Goal: Information Seeking & Learning: Learn about a topic

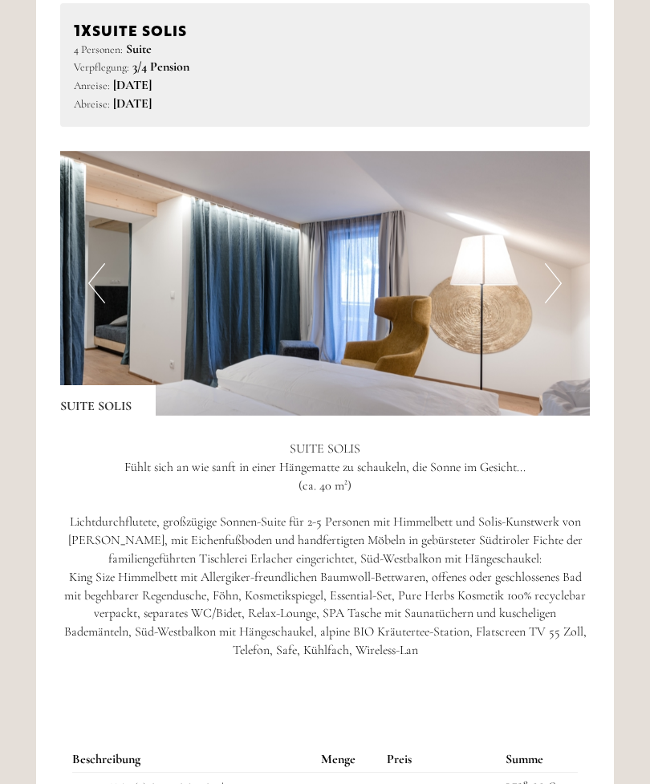
scroll to position [2224, 0]
click at [558, 263] on button "Next" at bounding box center [553, 283] width 17 height 40
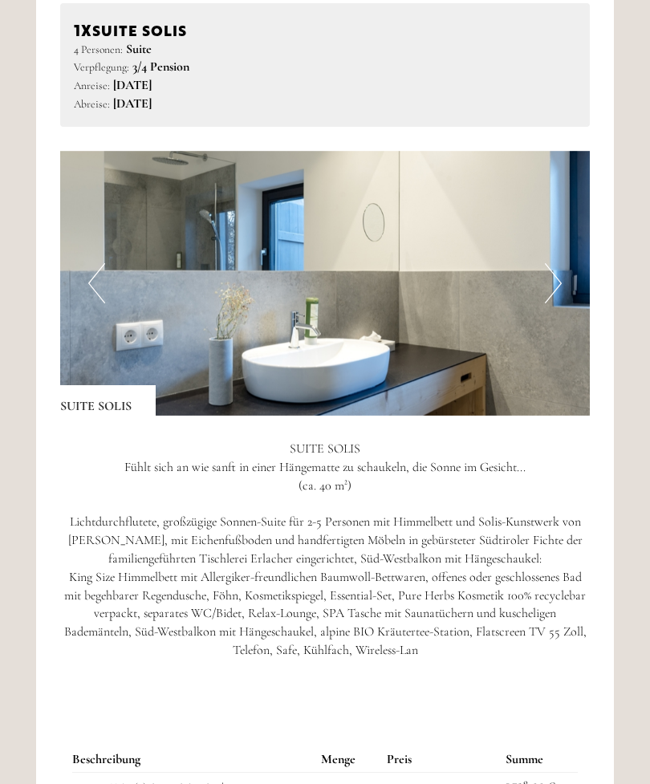
click at [559, 263] on button "Next" at bounding box center [553, 283] width 17 height 40
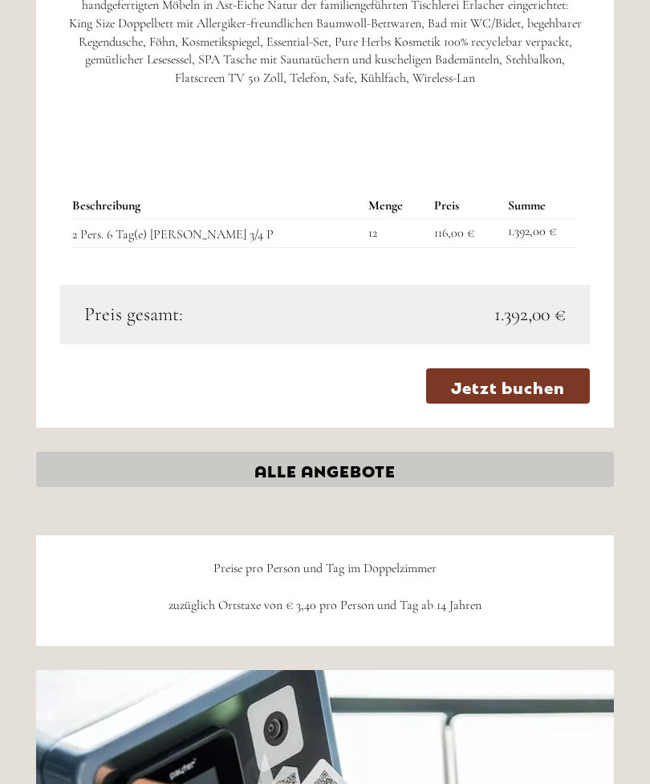
scroll to position [3893, 0]
click at [356, 452] on link "ALLE ANGEBOTE" at bounding box center [325, 469] width 578 height 35
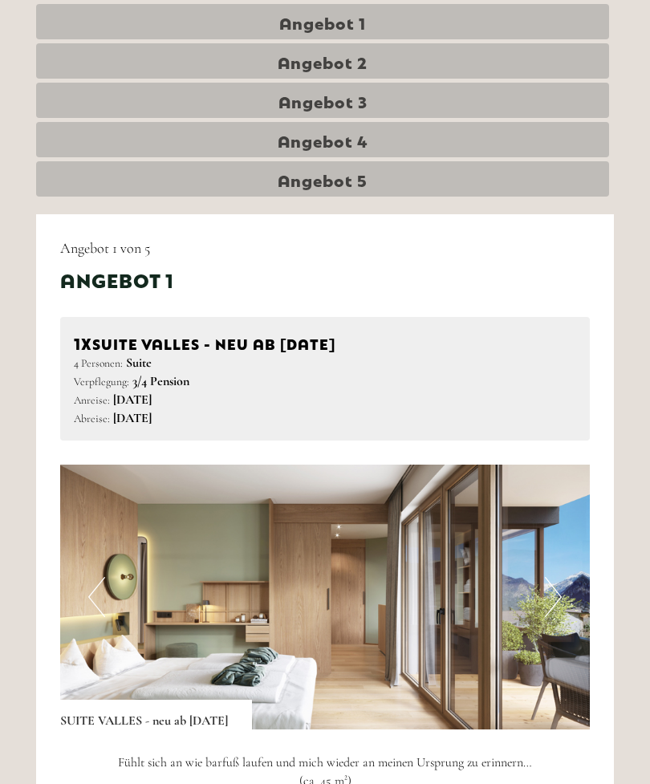
click at [417, 142] on link "Angebot 4" at bounding box center [322, 139] width 573 height 35
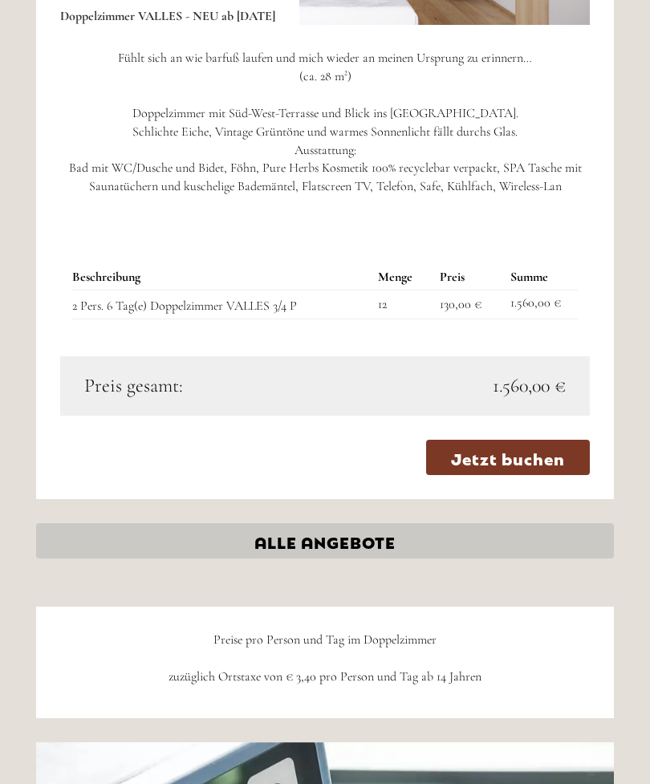
scroll to position [1554, 0]
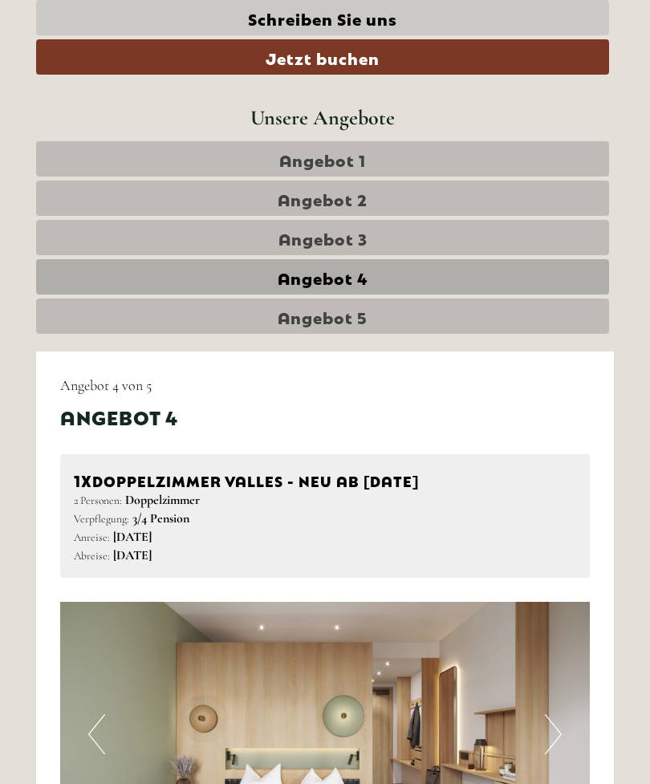
click at [347, 310] on span "Angebot 5" at bounding box center [323, 316] width 90 height 22
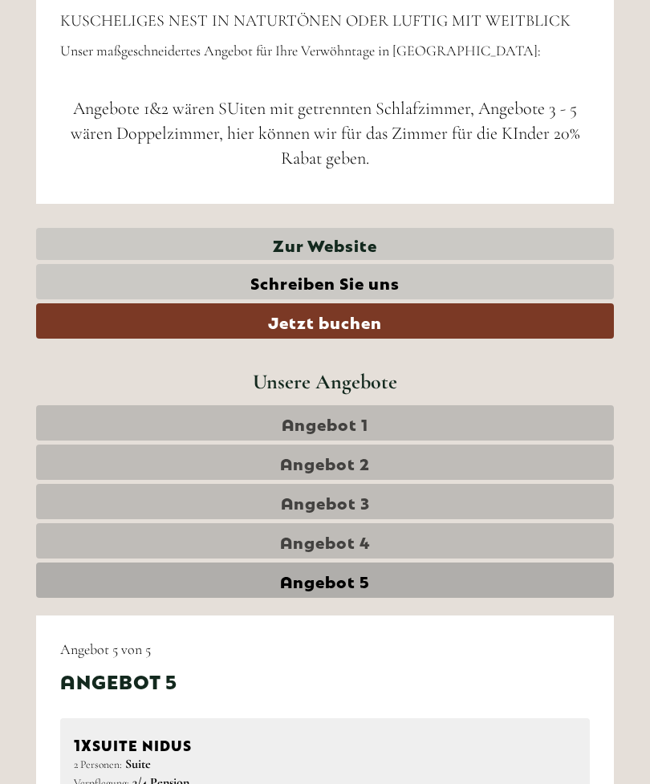
scroll to position [449, 0]
click at [376, 416] on link "Angebot 1" at bounding box center [325, 422] width 578 height 35
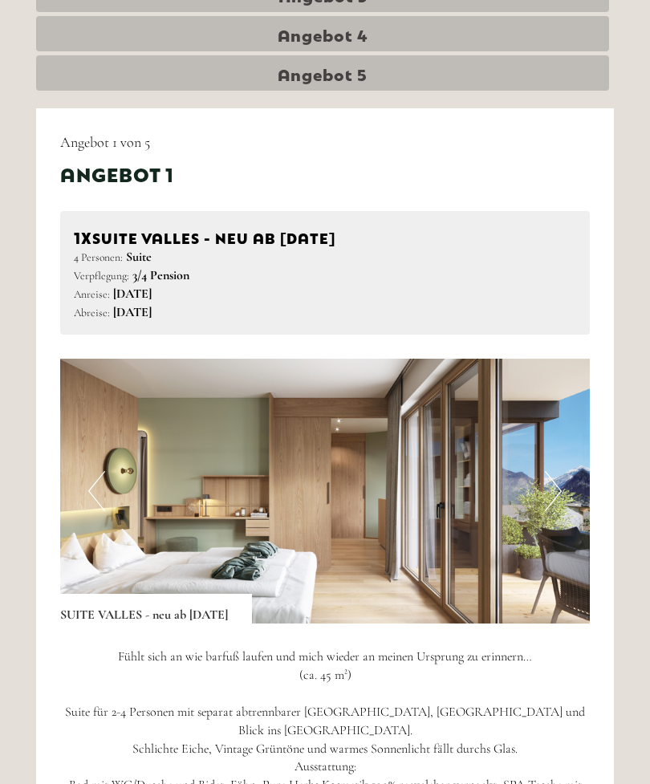
scroll to position [953, 0]
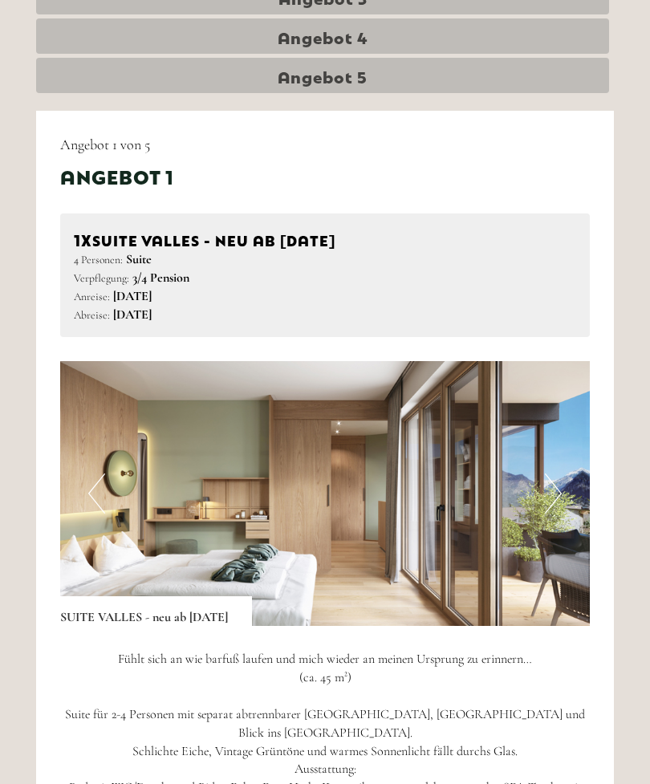
click at [563, 483] on img at bounding box center [325, 493] width 530 height 265
click at [563, 486] on img at bounding box center [325, 493] width 530 height 265
click at [555, 488] on button "Next" at bounding box center [553, 493] width 17 height 40
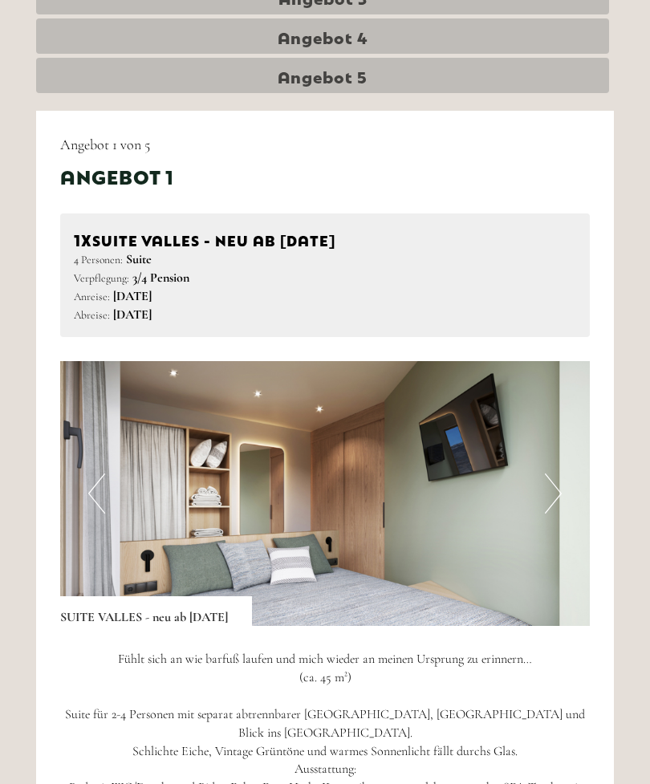
click at [562, 481] on img at bounding box center [325, 493] width 530 height 265
click at [563, 485] on img at bounding box center [325, 493] width 530 height 265
click at [563, 491] on img at bounding box center [325, 493] width 530 height 265
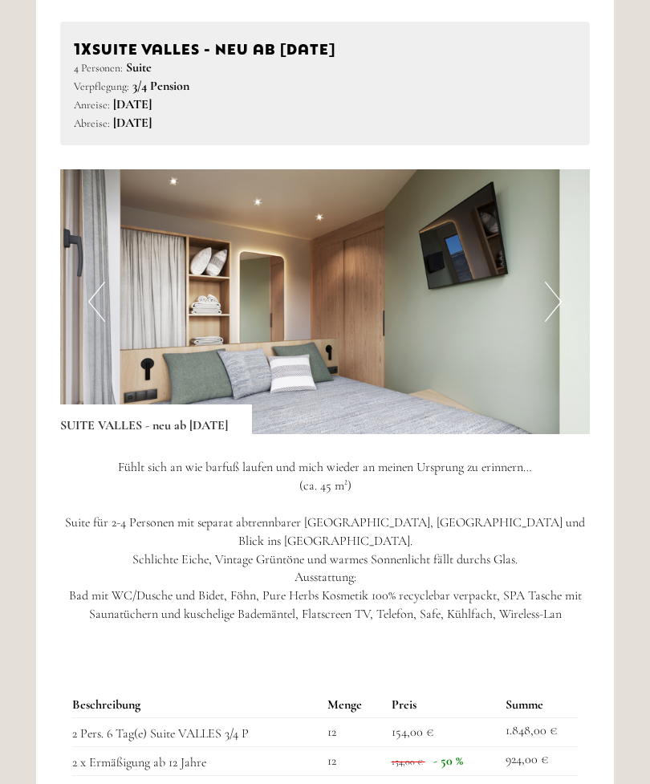
scroll to position [1145, 0]
click at [567, 290] on img at bounding box center [325, 301] width 530 height 265
click at [563, 286] on img at bounding box center [325, 301] width 530 height 265
click at [556, 290] on button "Next" at bounding box center [553, 302] width 17 height 40
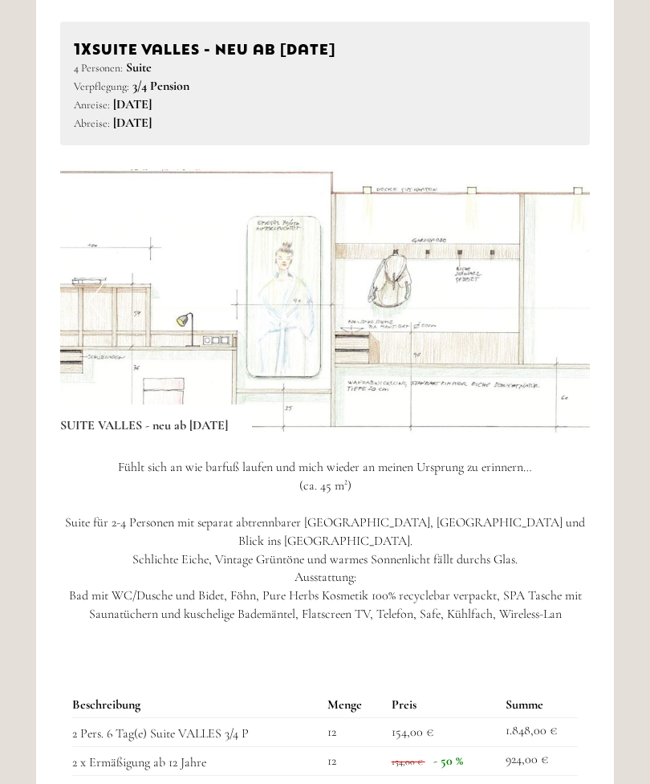
click at [563, 300] on img at bounding box center [325, 301] width 530 height 265
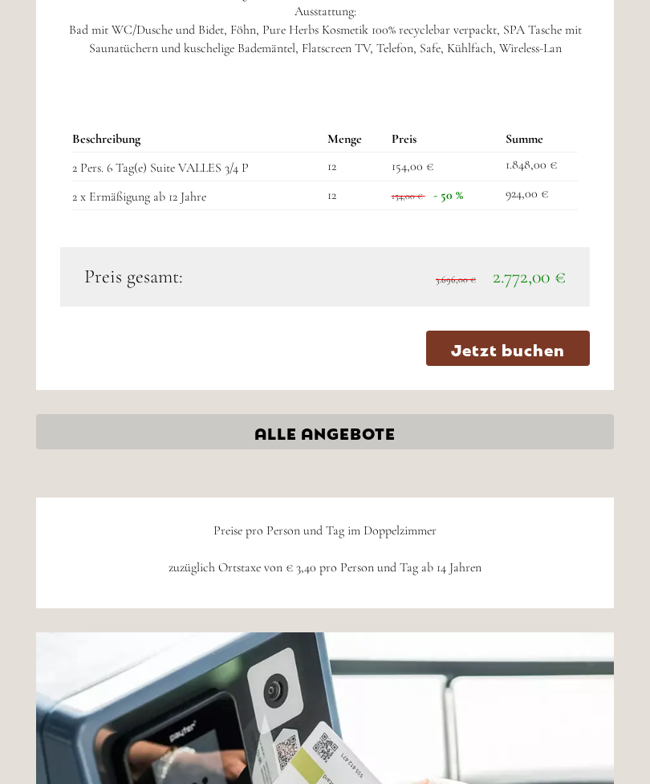
scroll to position [1705, 0]
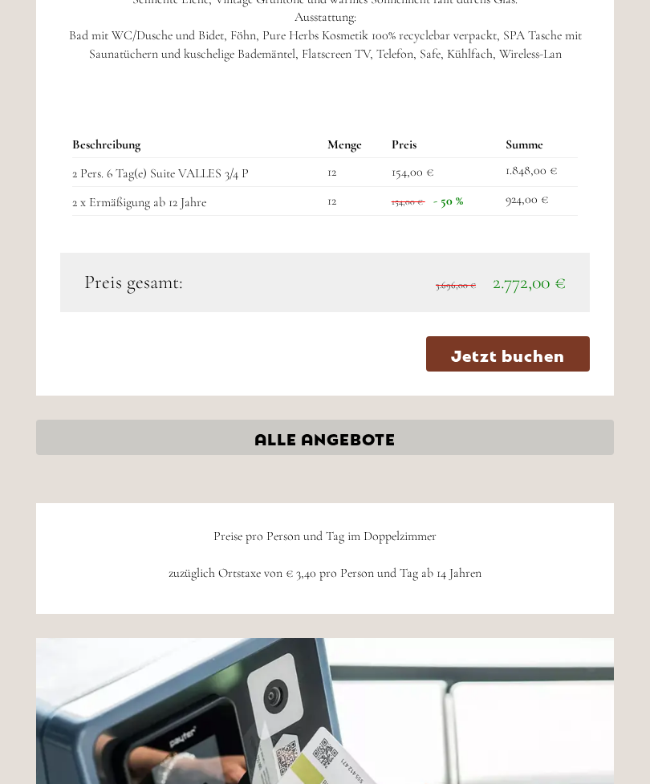
click at [339, 424] on link "ALLE ANGEBOTE" at bounding box center [325, 437] width 578 height 35
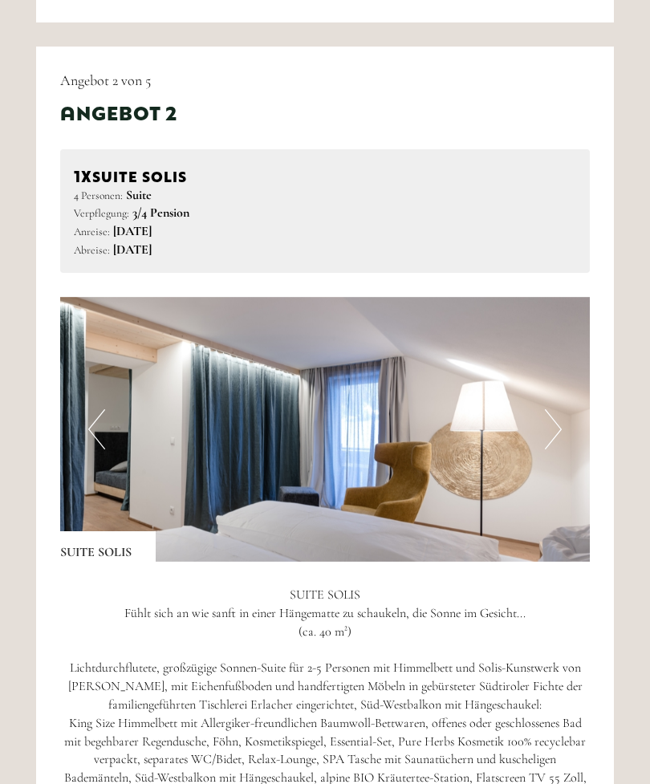
scroll to position [2078, 0]
click at [563, 401] on img at bounding box center [325, 429] width 530 height 265
click at [555, 414] on button "Next" at bounding box center [553, 429] width 17 height 40
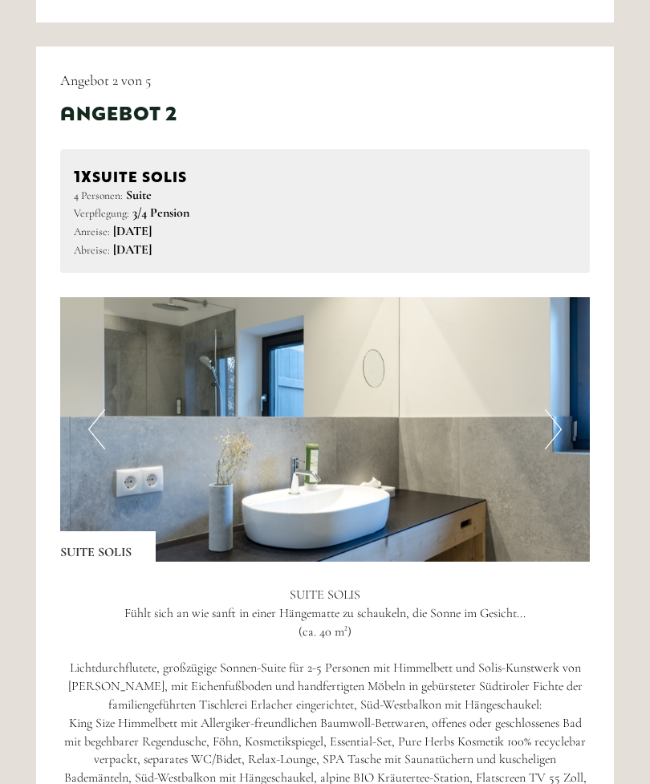
click at [564, 406] on img at bounding box center [325, 429] width 530 height 265
click at [559, 409] on button "Next" at bounding box center [553, 429] width 17 height 40
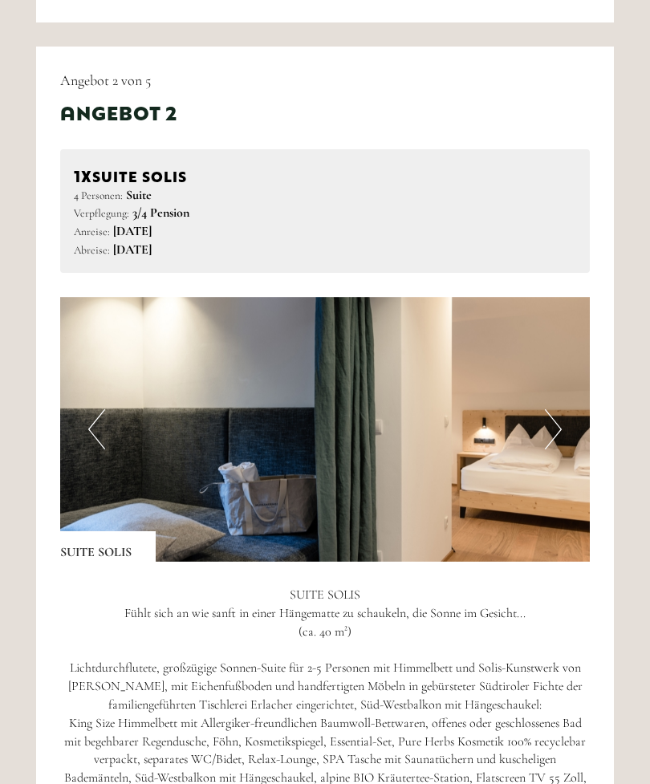
click at [563, 400] on img at bounding box center [325, 429] width 530 height 265
click at [560, 409] on button "Next" at bounding box center [553, 429] width 17 height 40
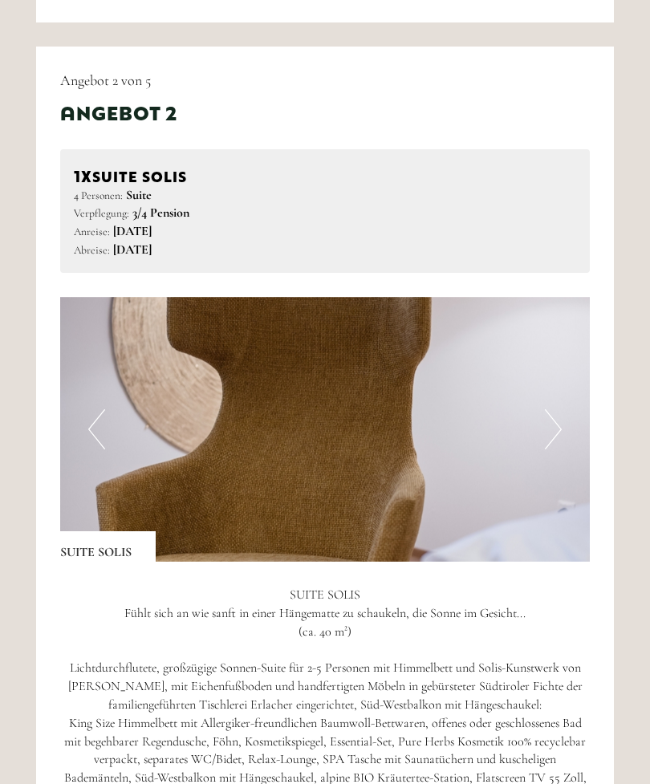
click at [562, 404] on img at bounding box center [325, 429] width 530 height 265
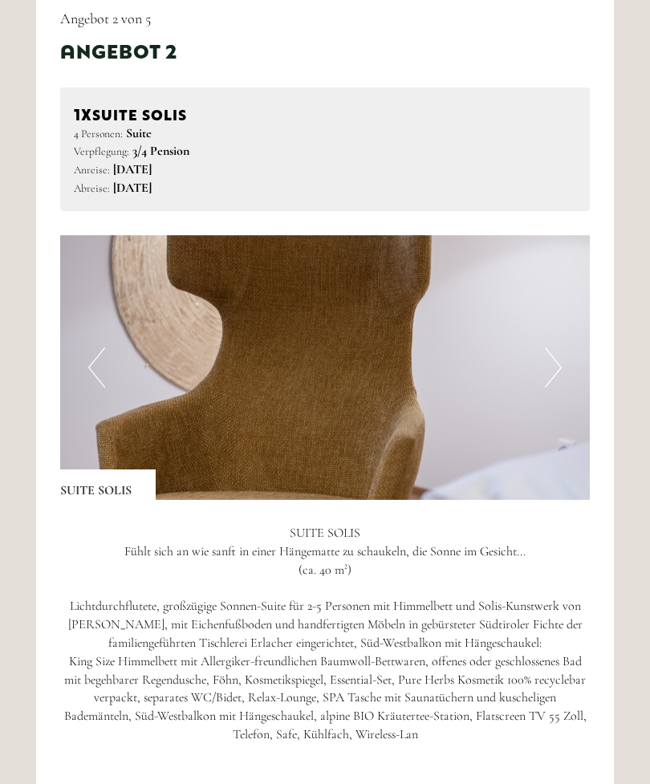
scroll to position [2138, 0]
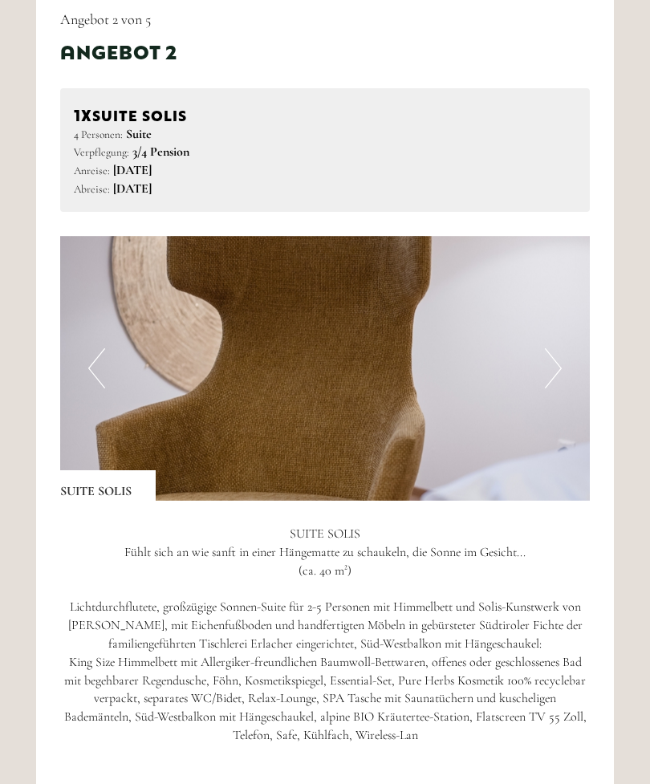
click at [563, 345] on img at bounding box center [325, 369] width 530 height 265
click at [416, 361] on img at bounding box center [325, 368] width 530 height 265
click at [555, 348] on button "Next" at bounding box center [553, 368] width 17 height 40
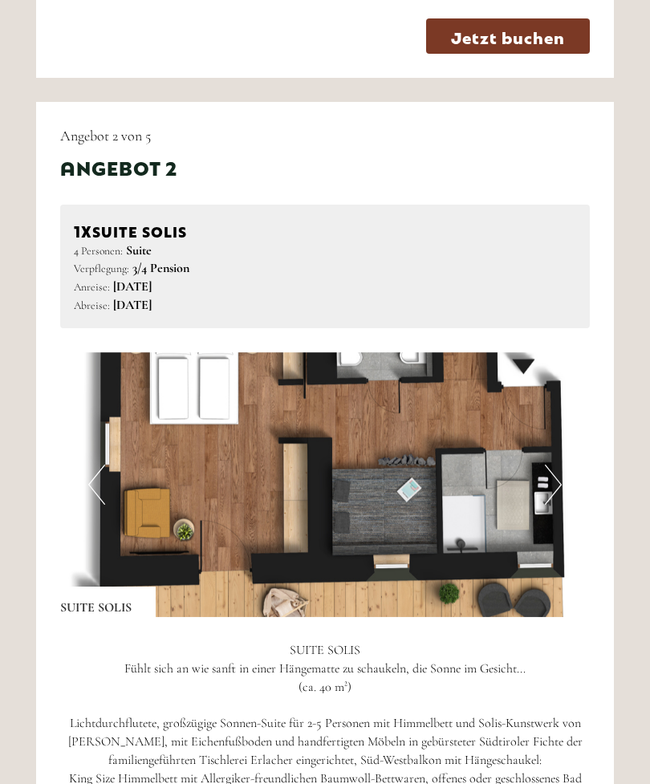
scroll to position [2023, 0]
click at [559, 465] on button "Next" at bounding box center [553, 485] width 17 height 40
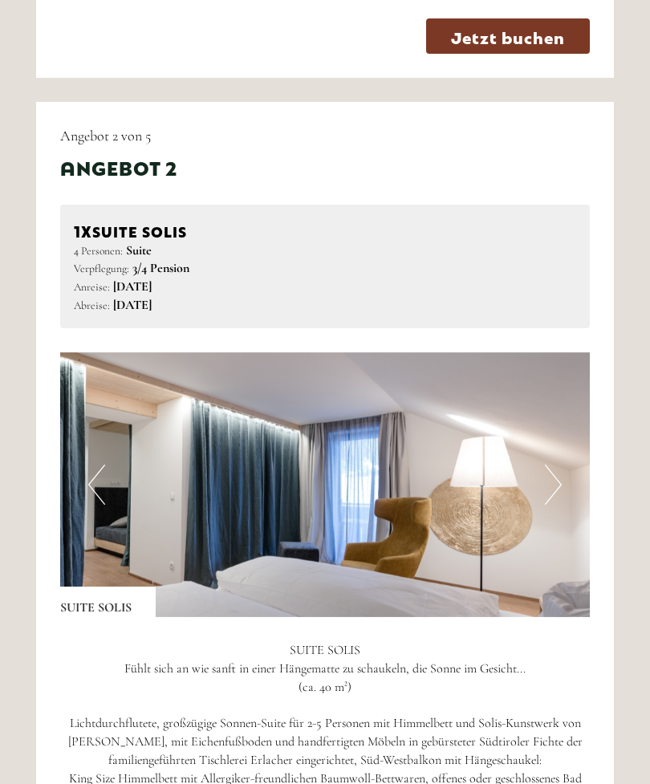
click at [101, 469] on button "Previous" at bounding box center [96, 485] width 17 height 40
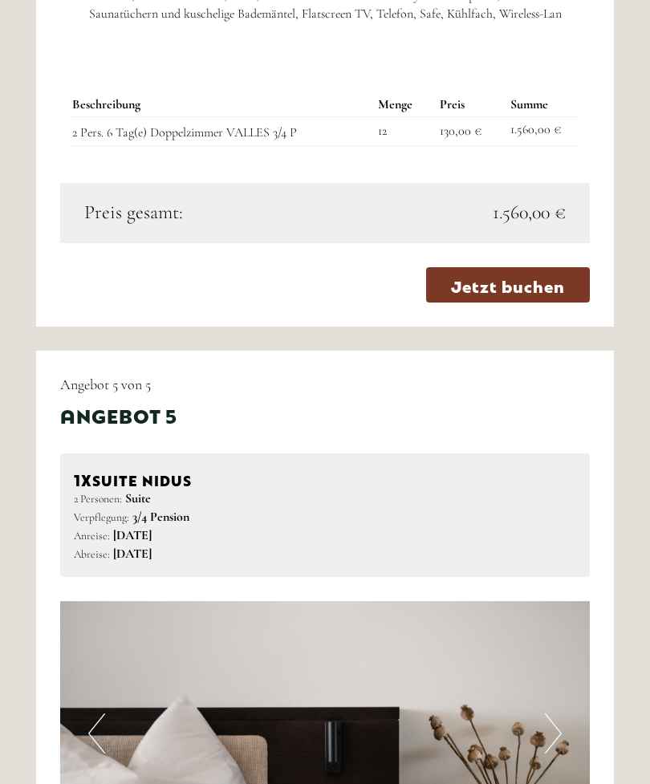
scroll to position [5008, 0]
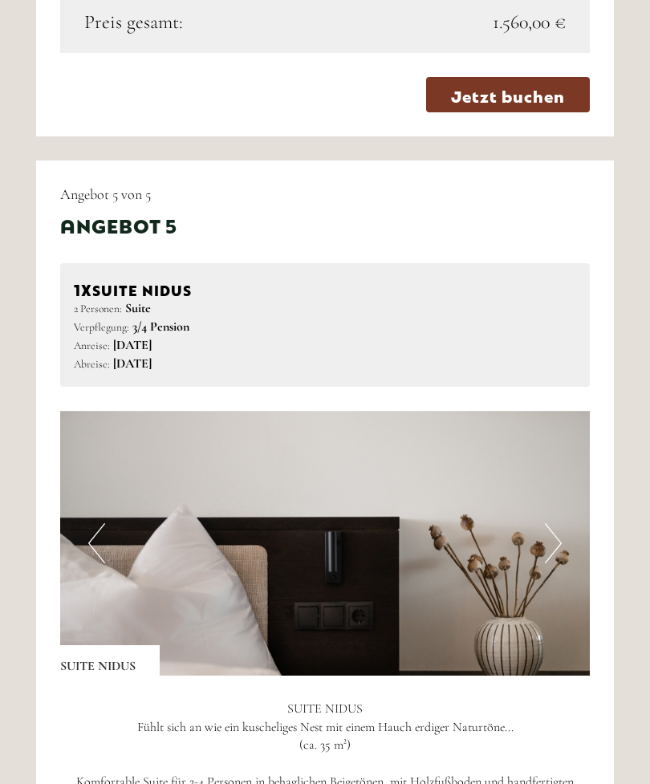
click at [557, 524] on button "Next" at bounding box center [553, 544] width 17 height 40
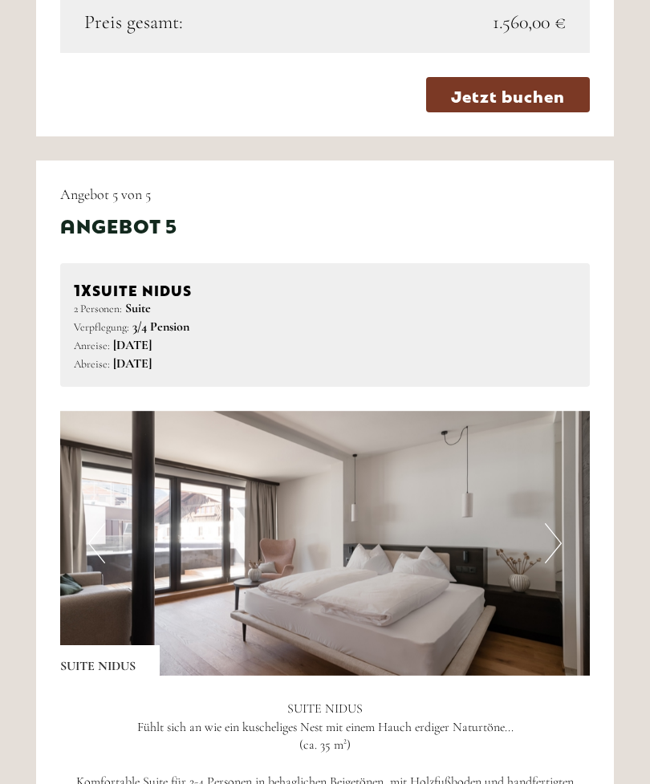
click at [558, 523] on button "Next" at bounding box center [553, 543] width 17 height 40
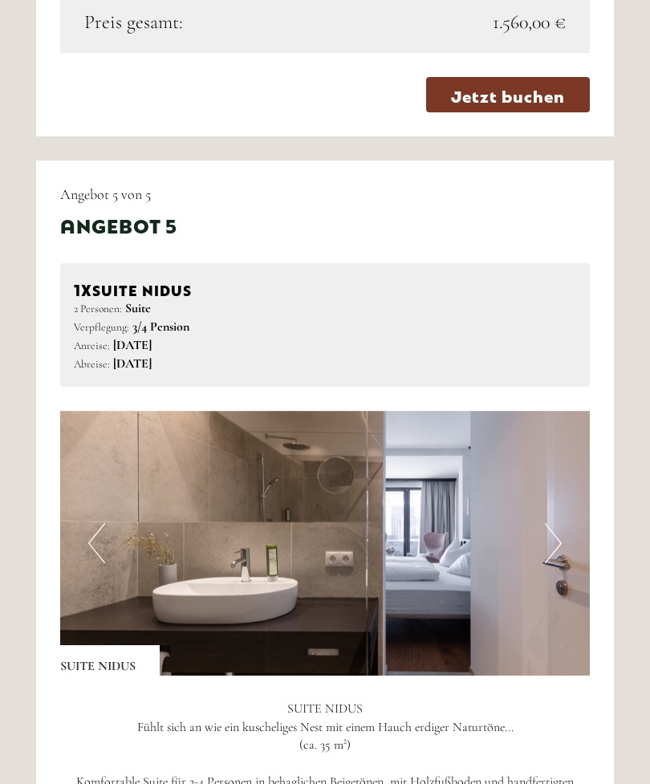
click at [562, 474] on img at bounding box center [325, 543] width 530 height 265
click at [558, 523] on button "Next" at bounding box center [553, 543] width 17 height 40
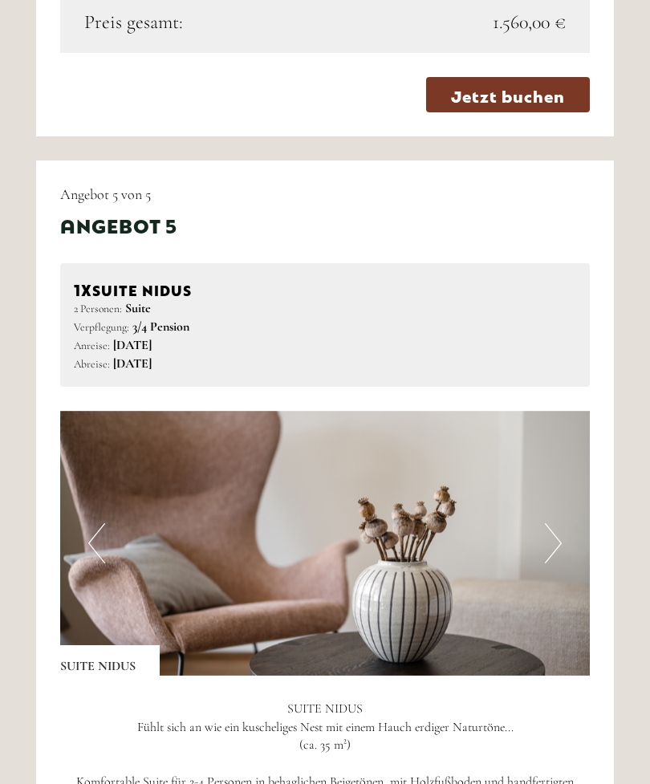
click at [559, 523] on button "Next" at bounding box center [553, 543] width 17 height 40
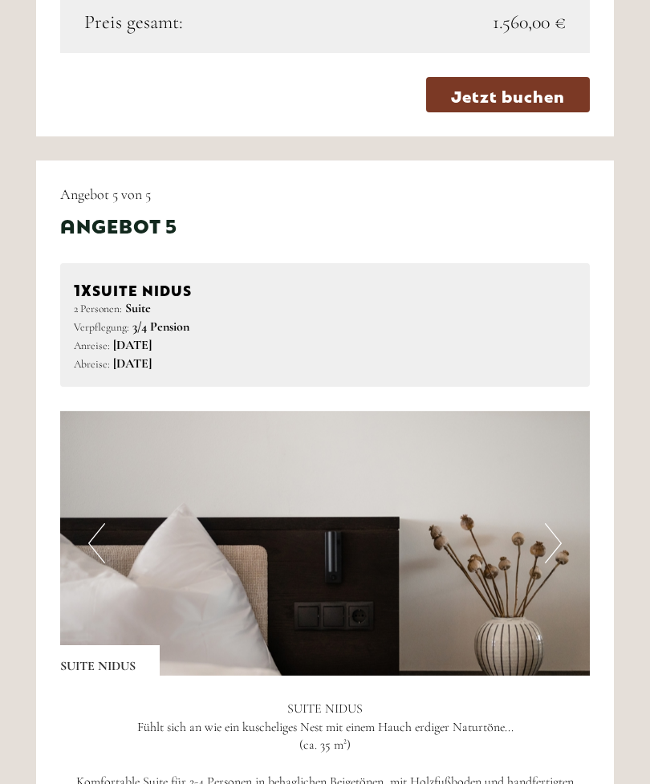
click at [554, 523] on button "Next" at bounding box center [553, 543] width 17 height 40
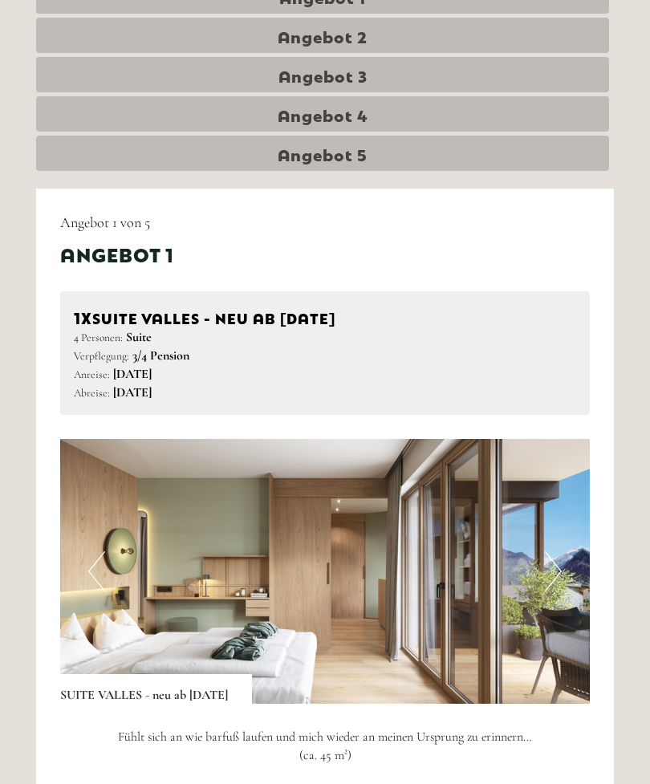
scroll to position [875, 0]
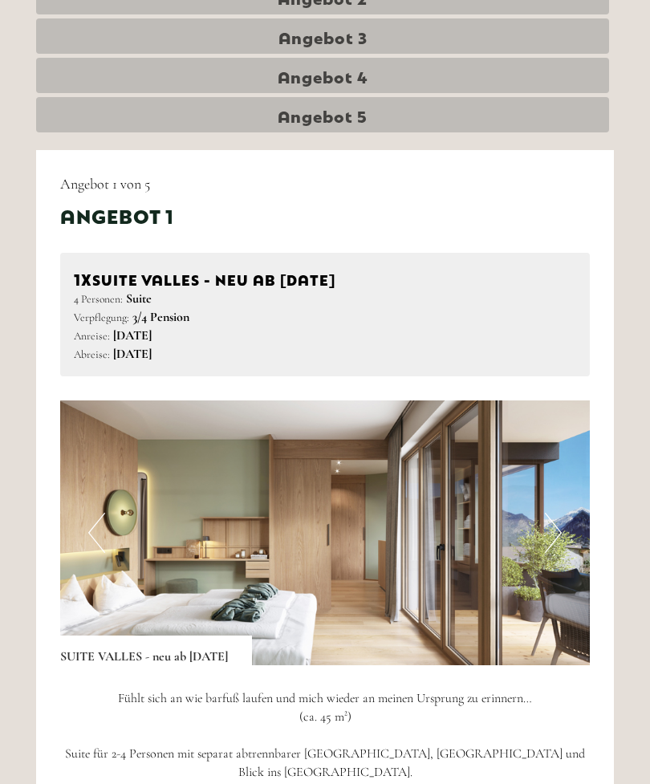
click at [559, 525] on button "Next" at bounding box center [553, 534] width 17 height 40
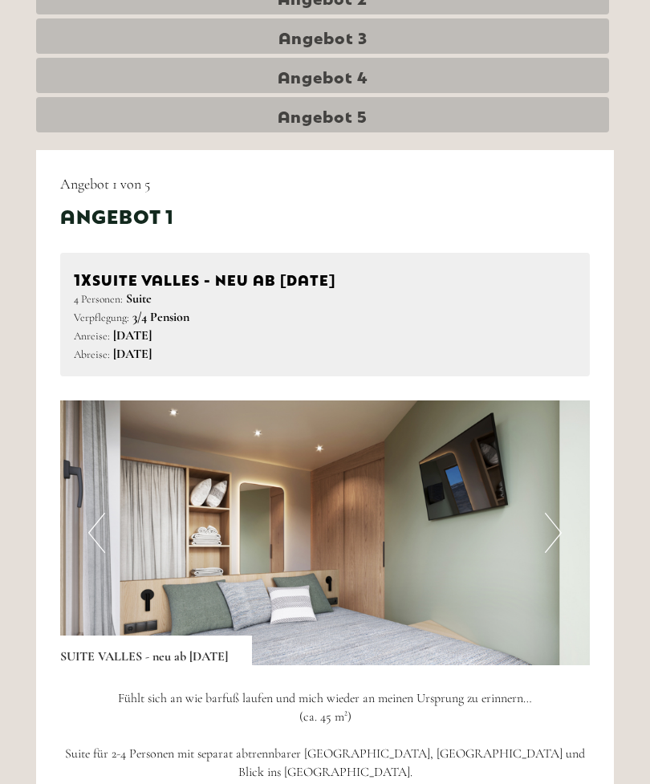
scroll to position [914, 0]
click at [555, 518] on button "Next" at bounding box center [553, 533] width 17 height 40
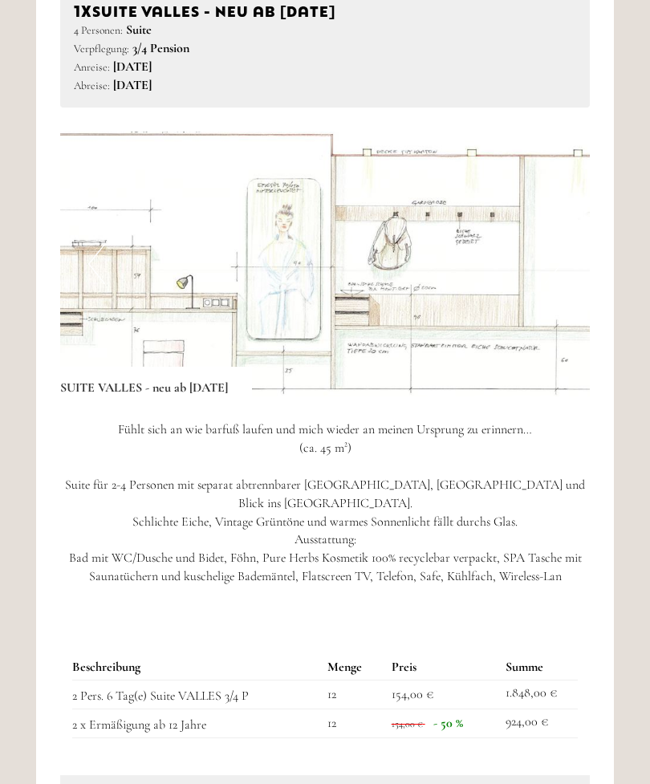
scroll to position [1183, 0]
click at [87, 256] on img at bounding box center [325, 264] width 530 height 265
click at [91, 262] on button "Previous" at bounding box center [96, 264] width 17 height 40
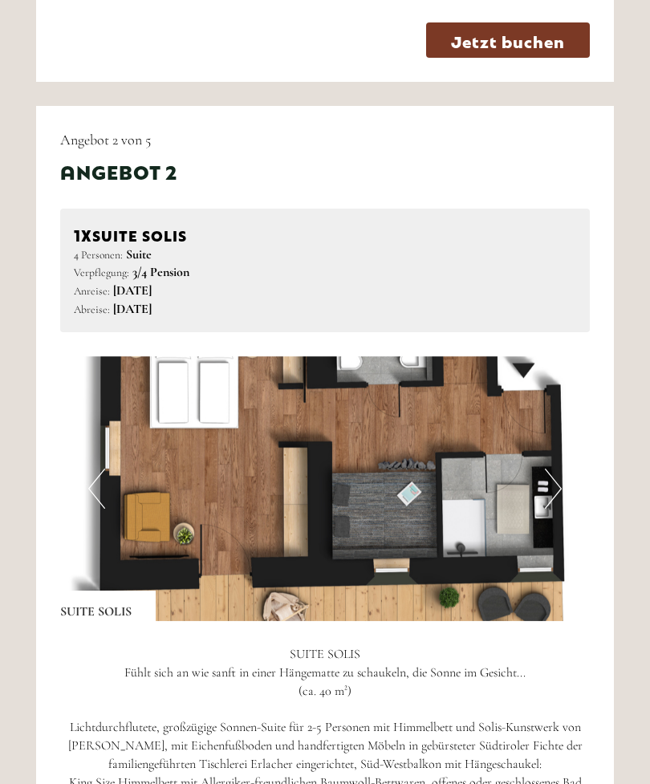
scroll to position [2018, 0]
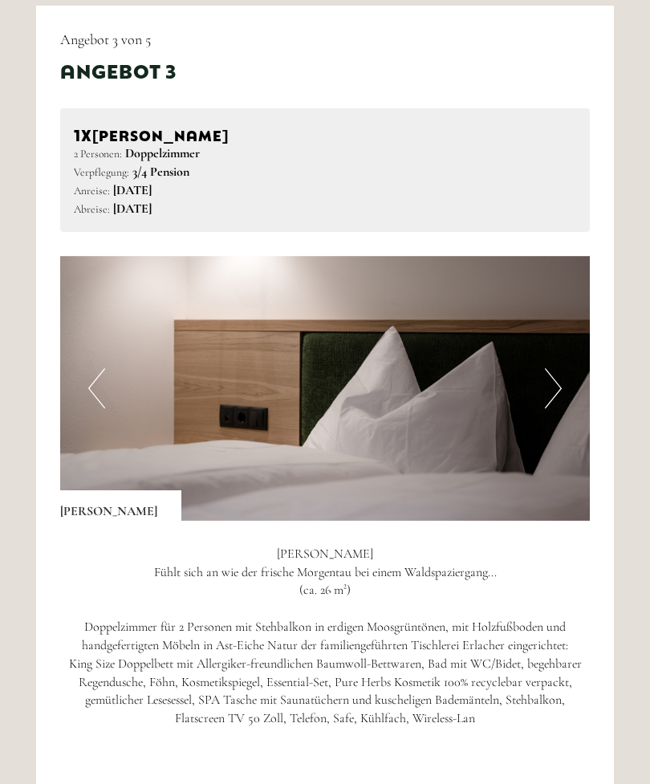
click at [549, 369] on button "Next" at bounding box center [553, 389] width 17 height 40
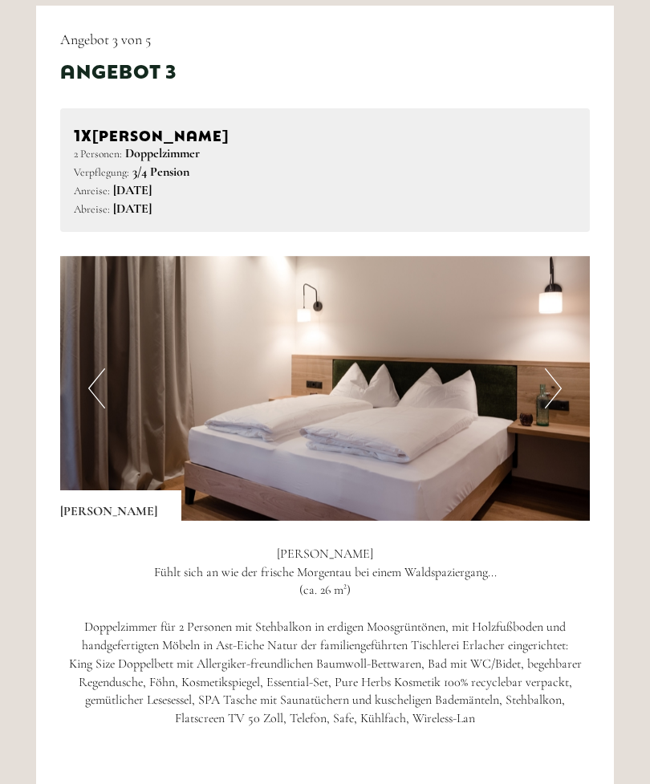
scroll to position [3253, 0]
click at [555, 368] on button "Next" at bounding box center [553, 388] width 17 height 40
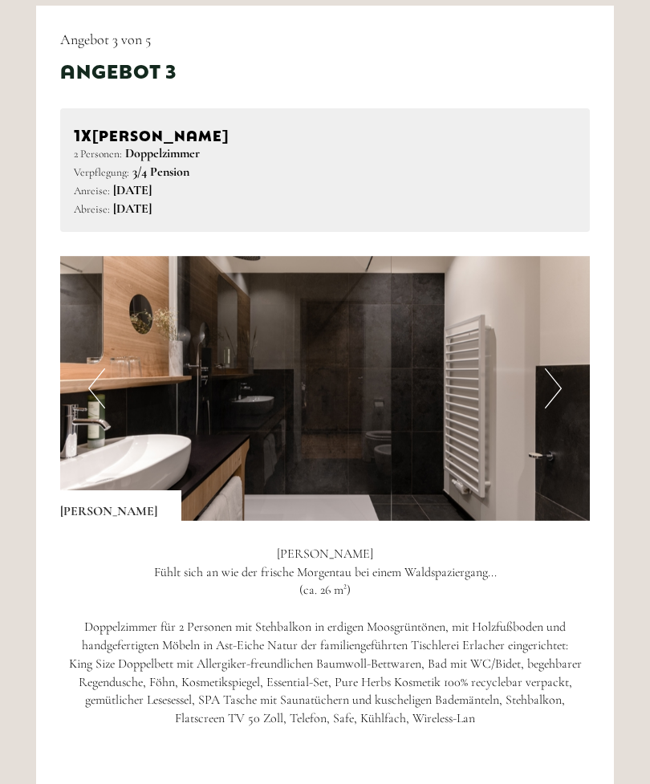
click at [555, 368] on button "Next" at bounding box center [553, 388] width 17 height 40
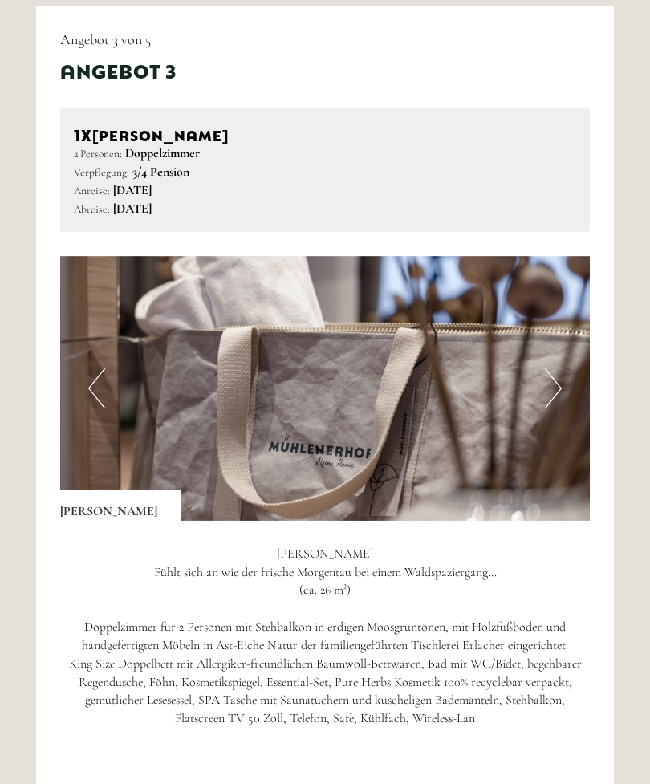
click at [559, 368] on button "Next" at bounding box center [553, 388] width 17 height 40
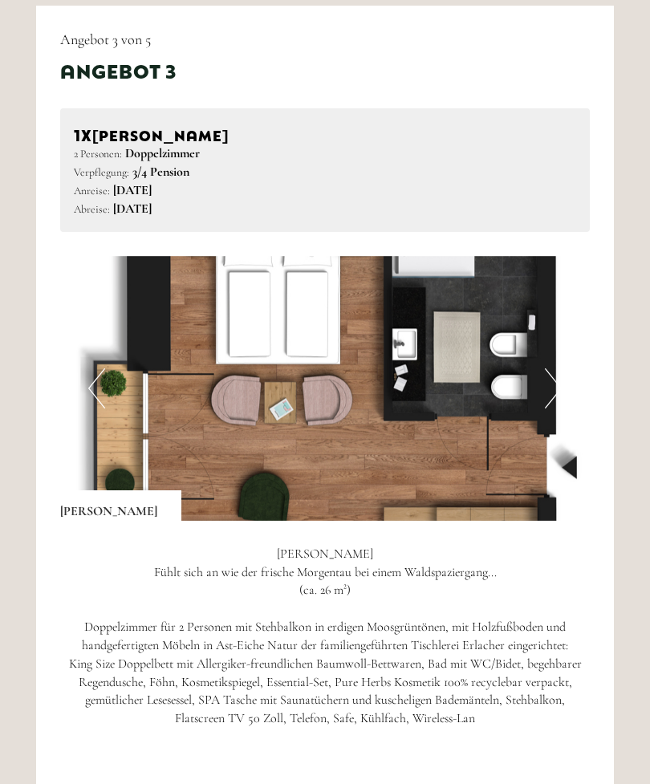
click at [562, 353] on img at bounding box center [325, 388] width 530 height 265
click at [555, 368] on button "Next" at bounding box center [553, 388] width 17 height 40
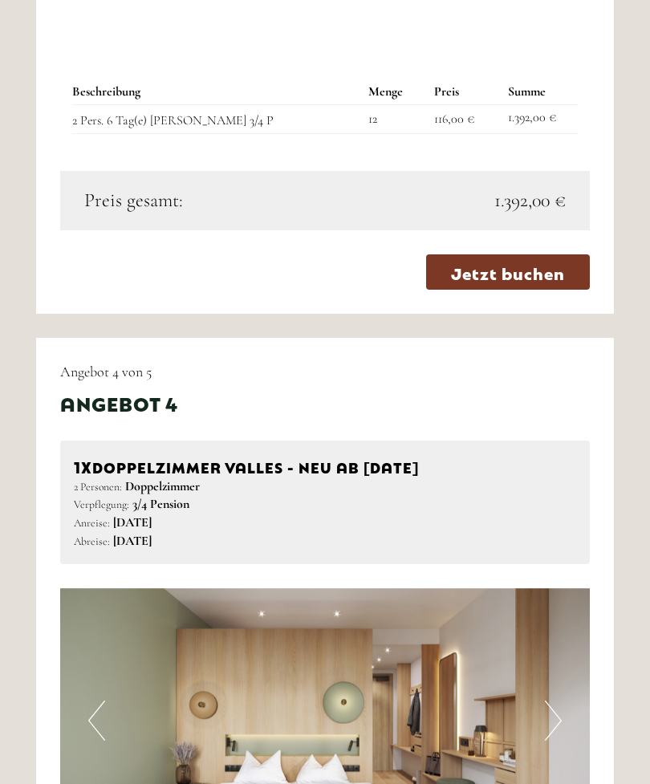
scroll to position [4008, 0]
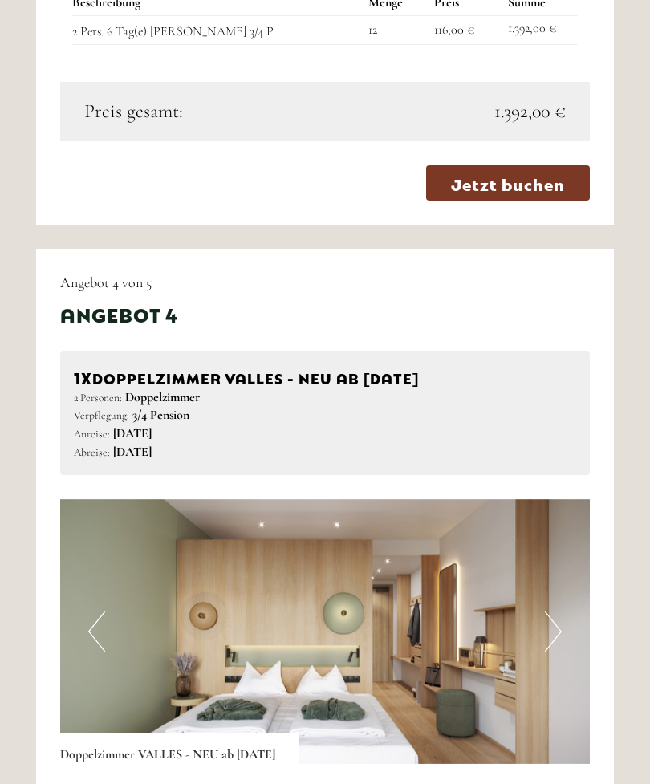
click at [558, 612] on button "Next" at bounding box center [553, 632] width 17 height 40
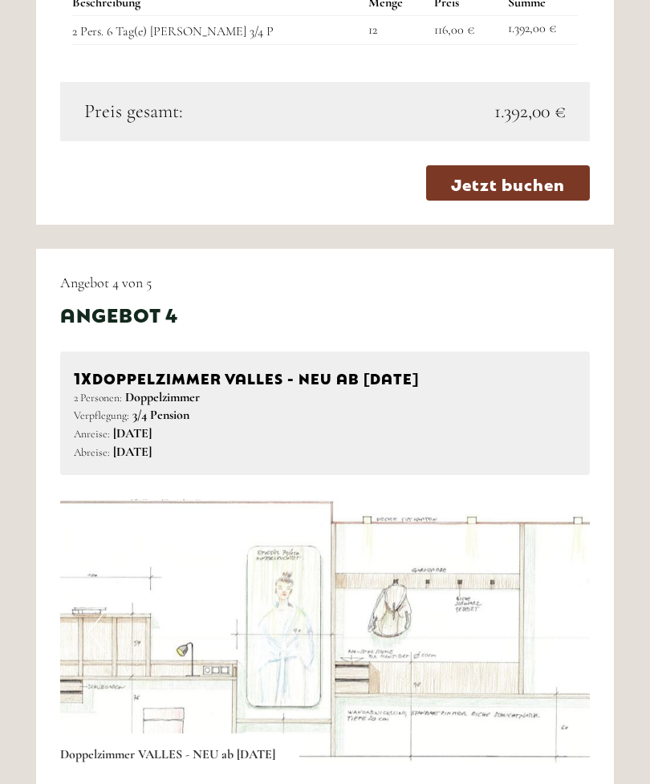
click at [561, 611] on button "Next" at bounding box center [553, 631] width 17 height 40
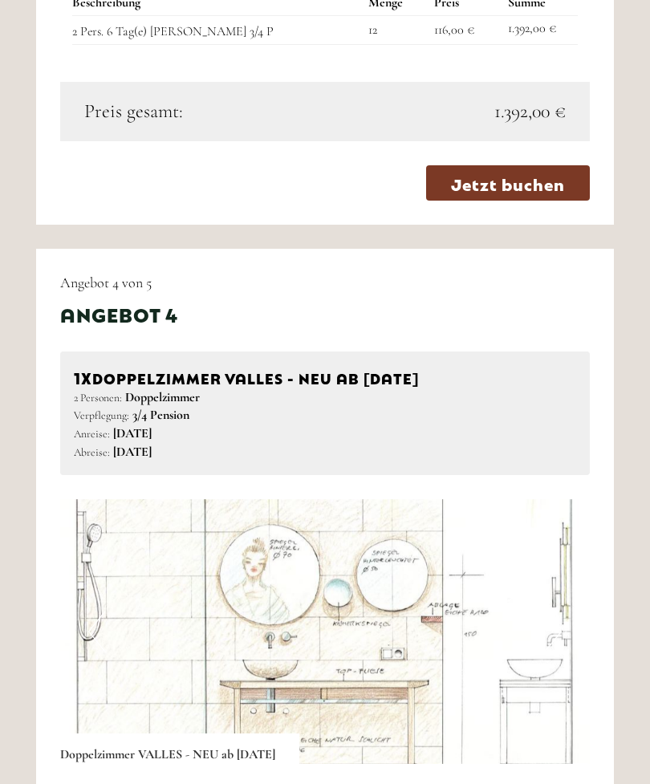
click at [570, 573] on img at bounding box center [325, 631] width 530 height 265
click at [577, 575] on img at bounding box center [325, 631] width 530 height 265
click at [581, 573] on img at bounding box center [325, 631] width 530 height 265
click at [91, 611] on button "Previous" at bounding box center [96, 631] width 17 height 40
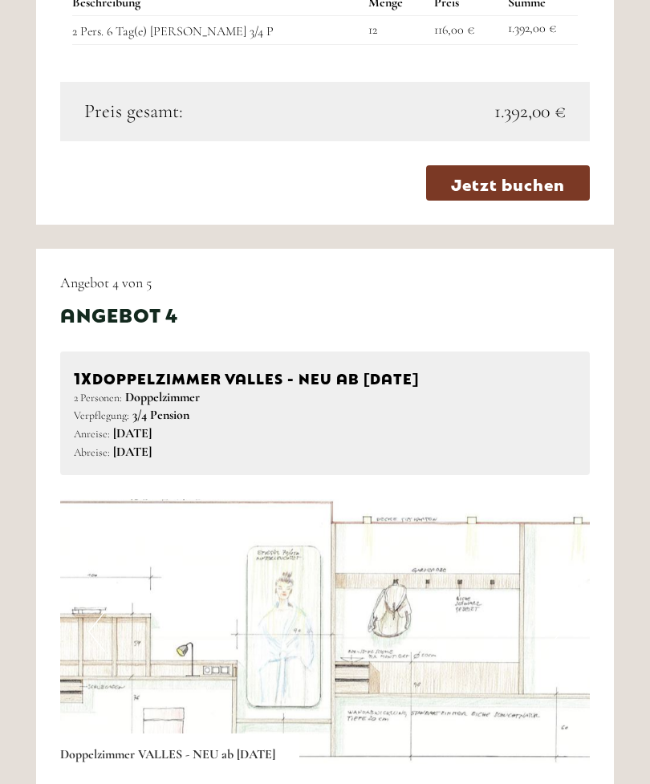
click at [88, 611] on button "Previous" at bounding box center [96, 631] width 17 height 40
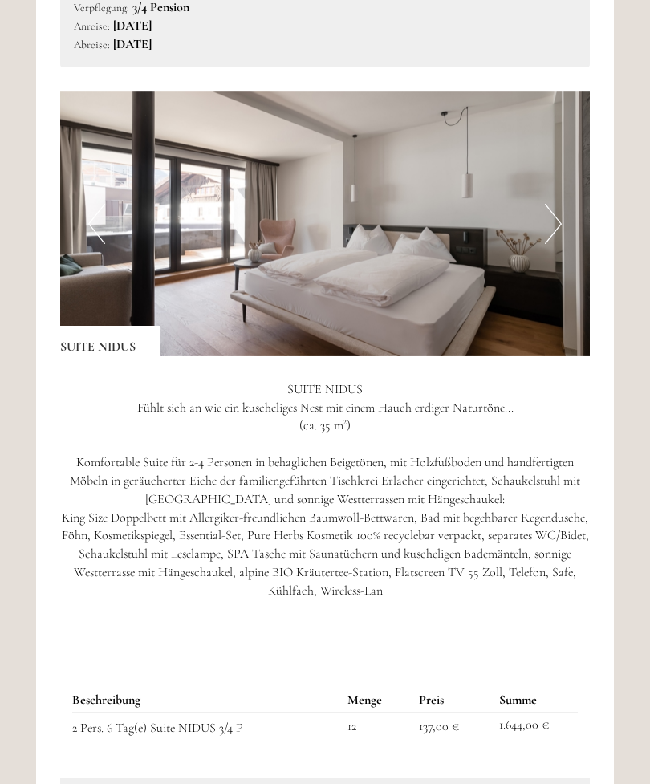
scroll to position [5518, 0]
click at [557, 204] on button "Next" at bounding box center [553, 224] width 17 height 40
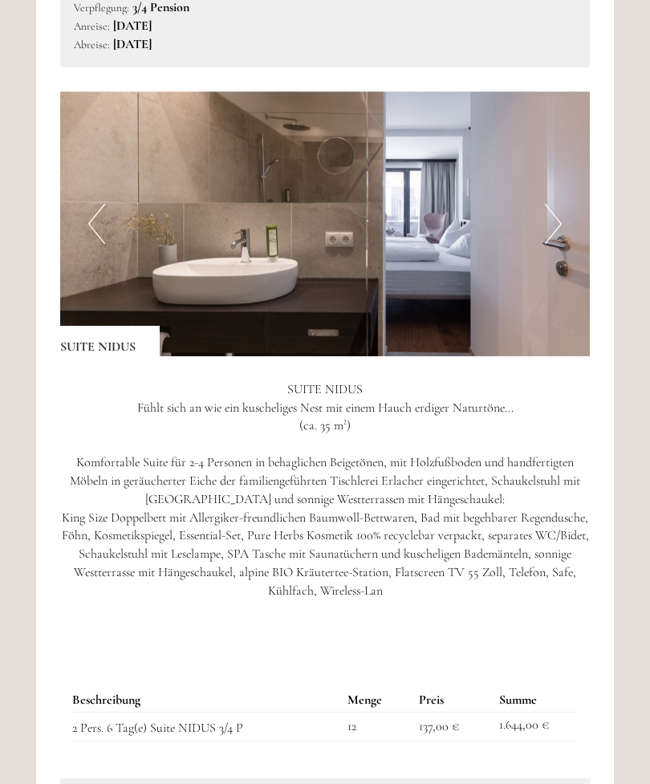
click at [557, 204] on button "Next" at bounding box center [553, 224] width 17 height 40
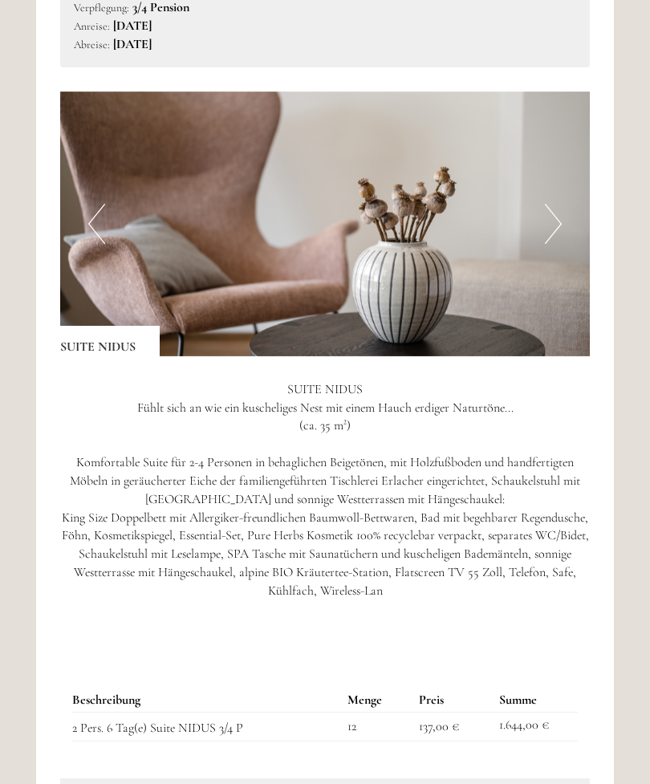
click at [559, 204] on button "Next" at bounding box center [553, 224] width 17 height 40
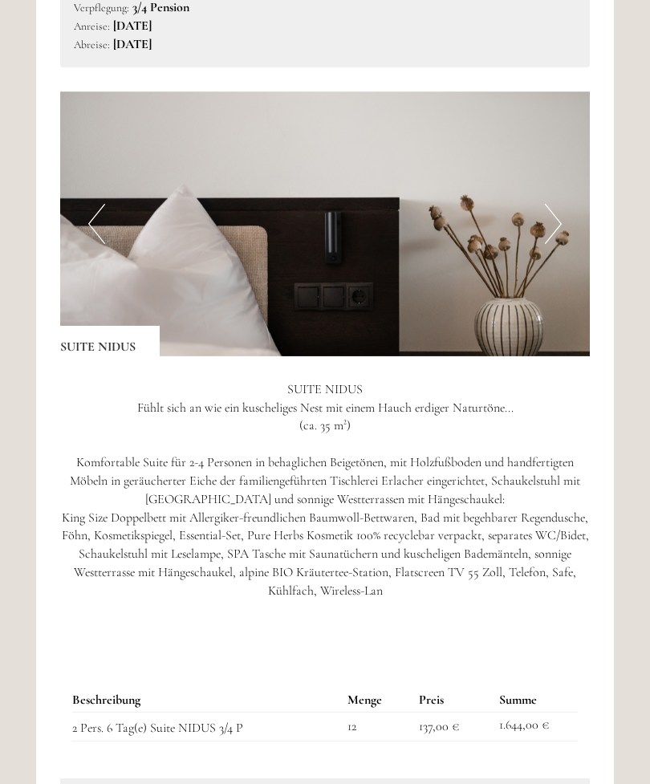
click at [556, 204] on button "Next" at bounding box center [553, 224] width 17 height 40
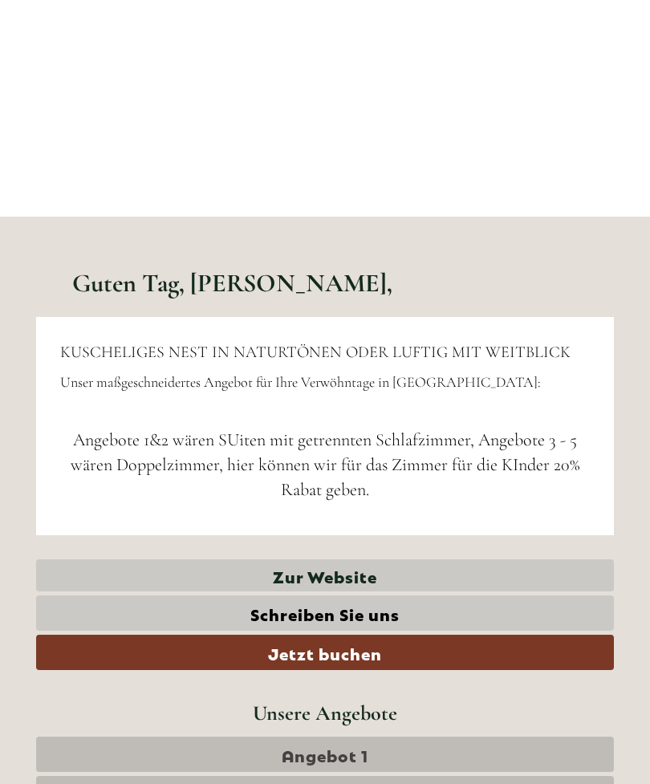
scroll to position [117, 0]
click at [343, 575] on link "Zur Website" at bounding box center [325, 575] width 578 height 33
